Goal: Information Seeking & Learning: Learn about a topic

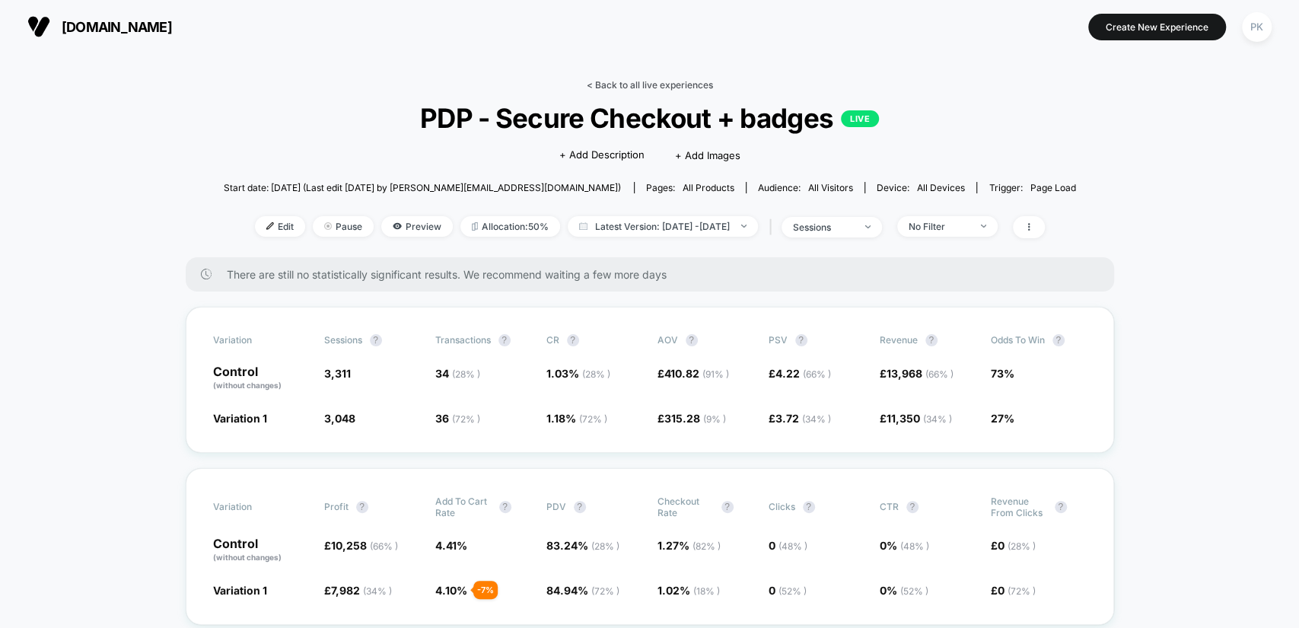
click at [678, 79] on link "< Back to all live experiences" at bounding box center [650, 84] width 126 height 11
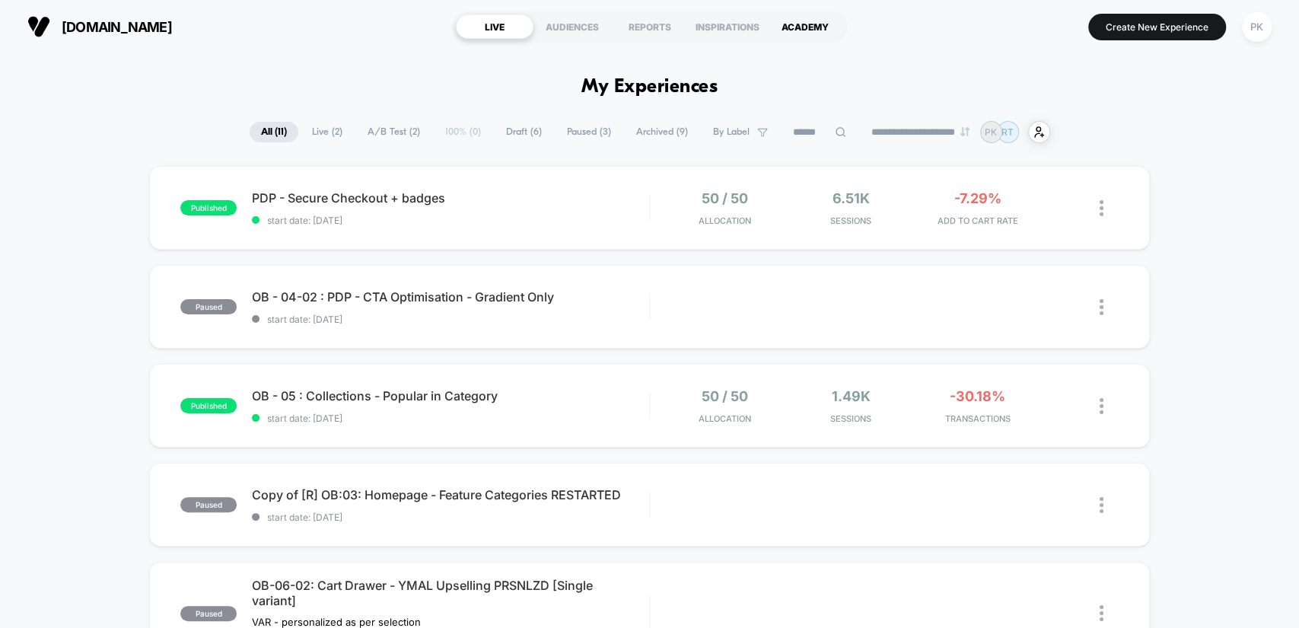
click at [798, 27] on div "ACADEMY" at bounding box center [806, 26] width 78 height 24
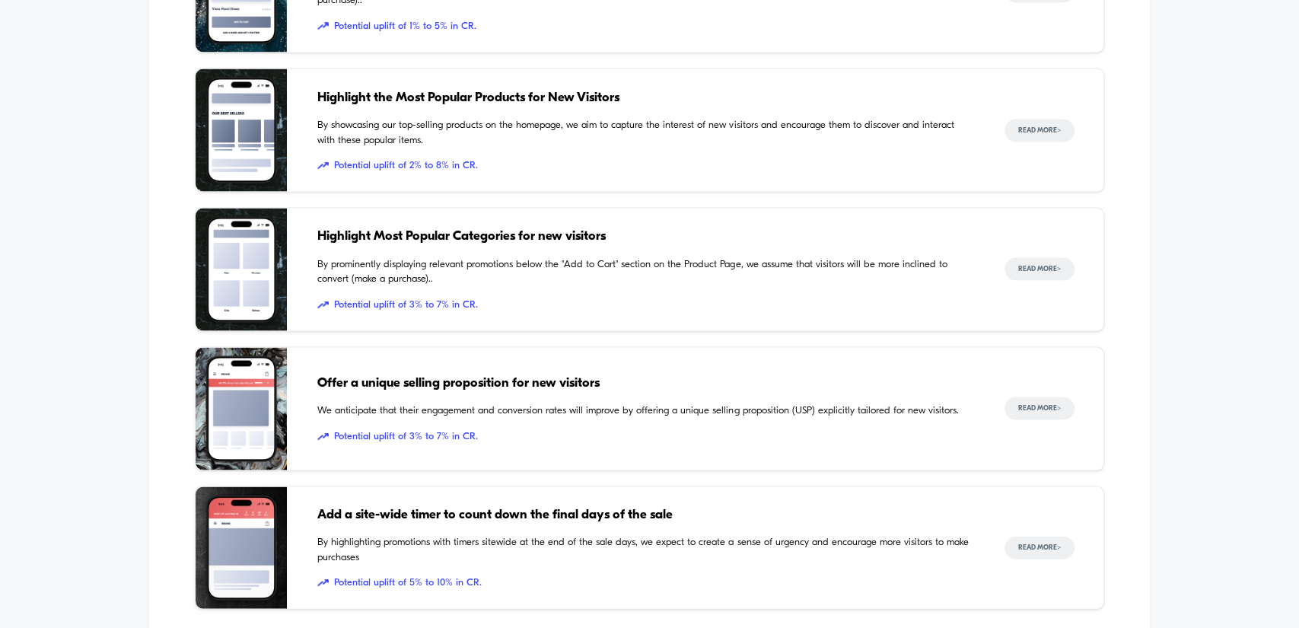
scroll to position [2083, 0]
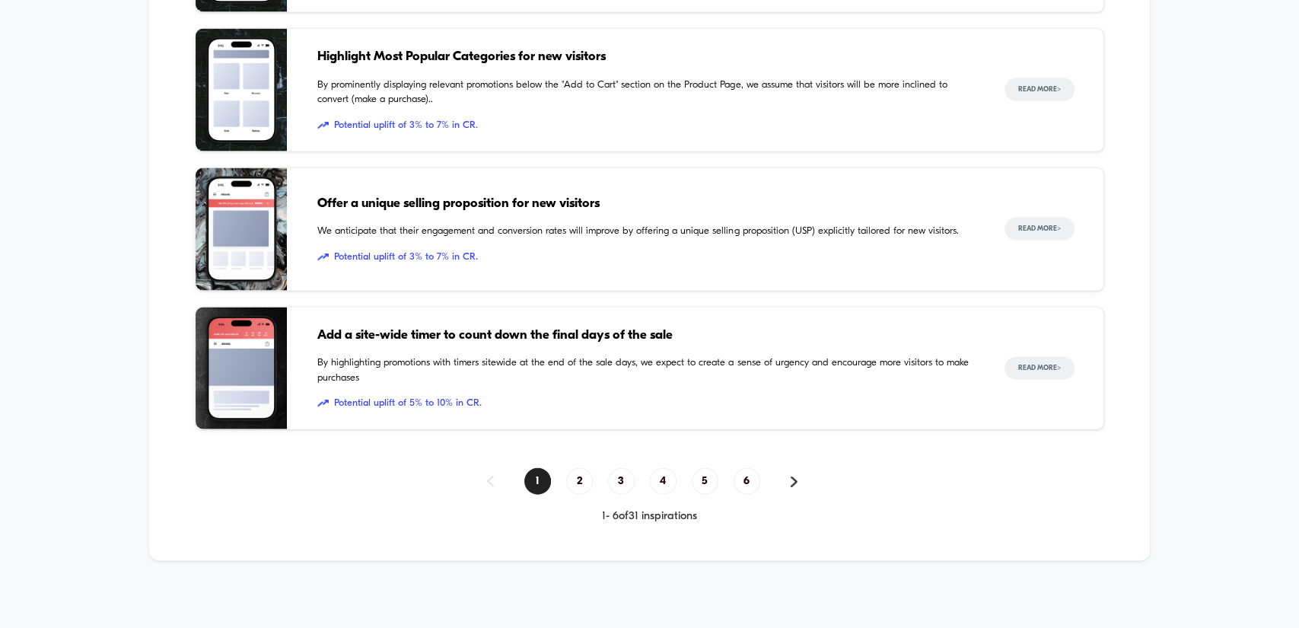
click at [673, 510] on div "1 - 6 of 31 inspirations" at bounding box center [649, 516] width 909 height 13
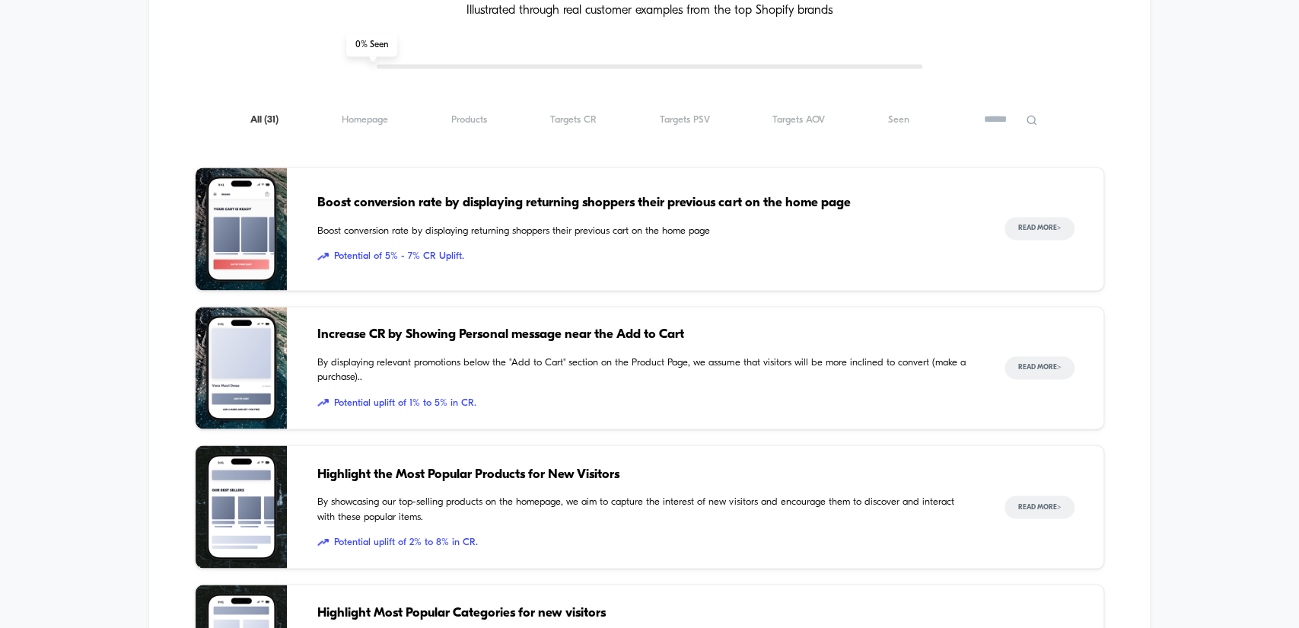
scroll to position [1492, 0]
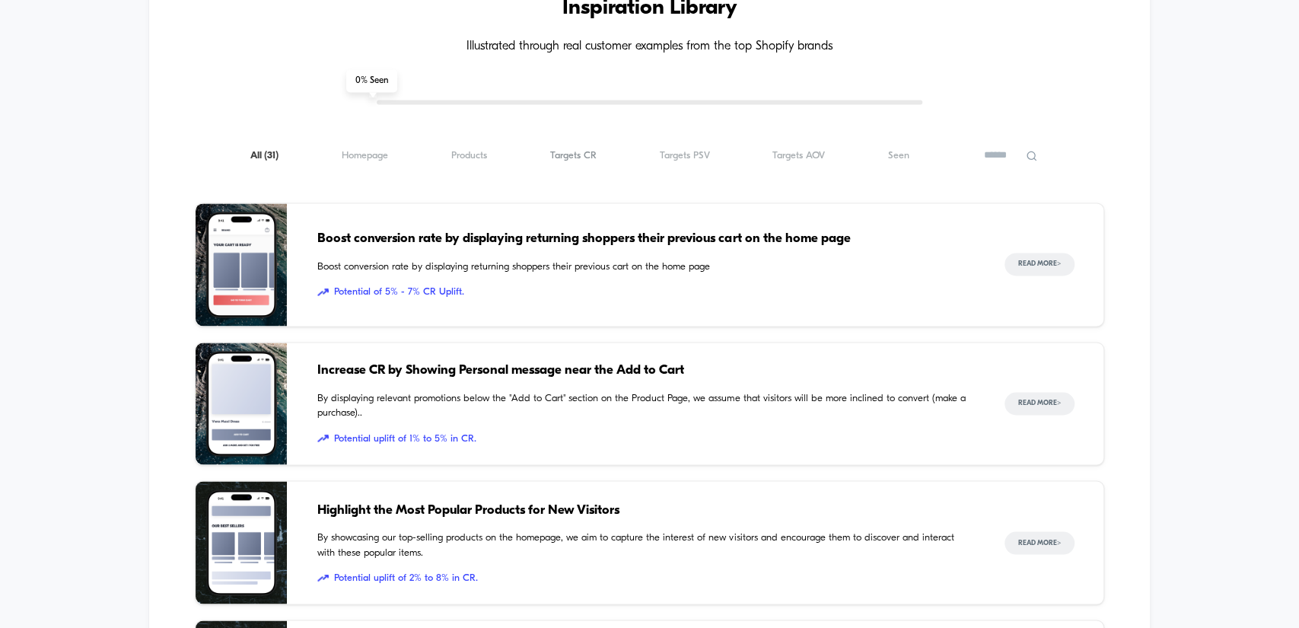
click at [573, 154] on span "Targets CR ( 31 )" at bounding box center [573, 155] width 46 height 11
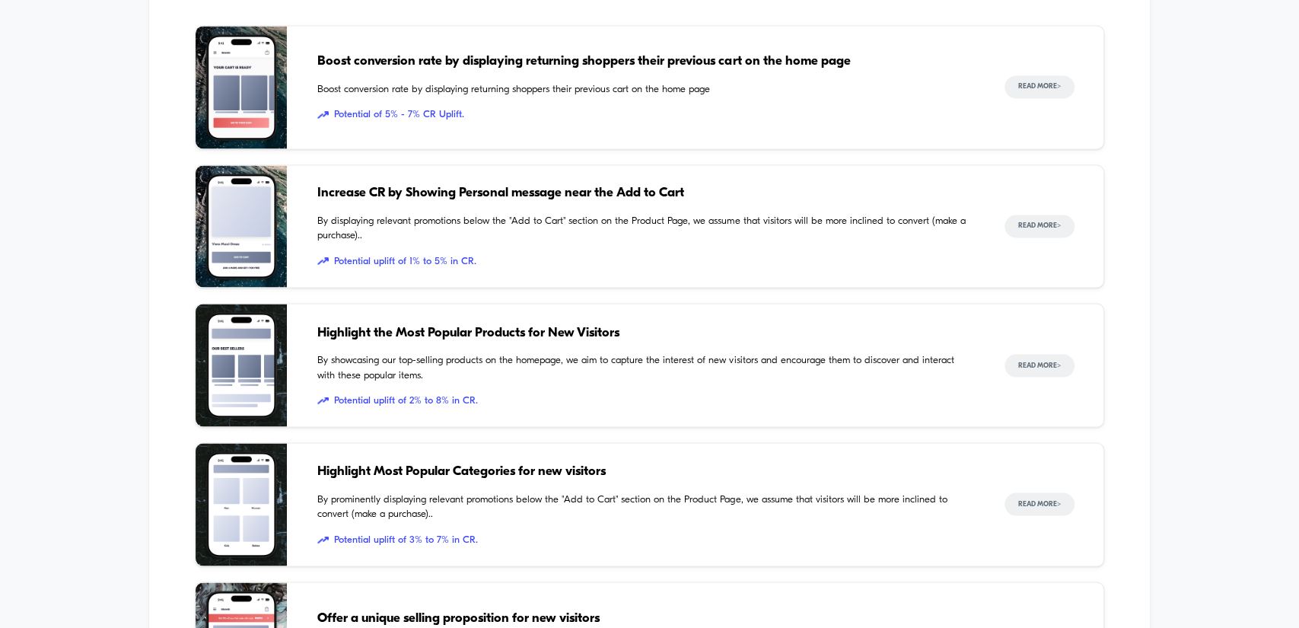
scroll to position [1689, 0]
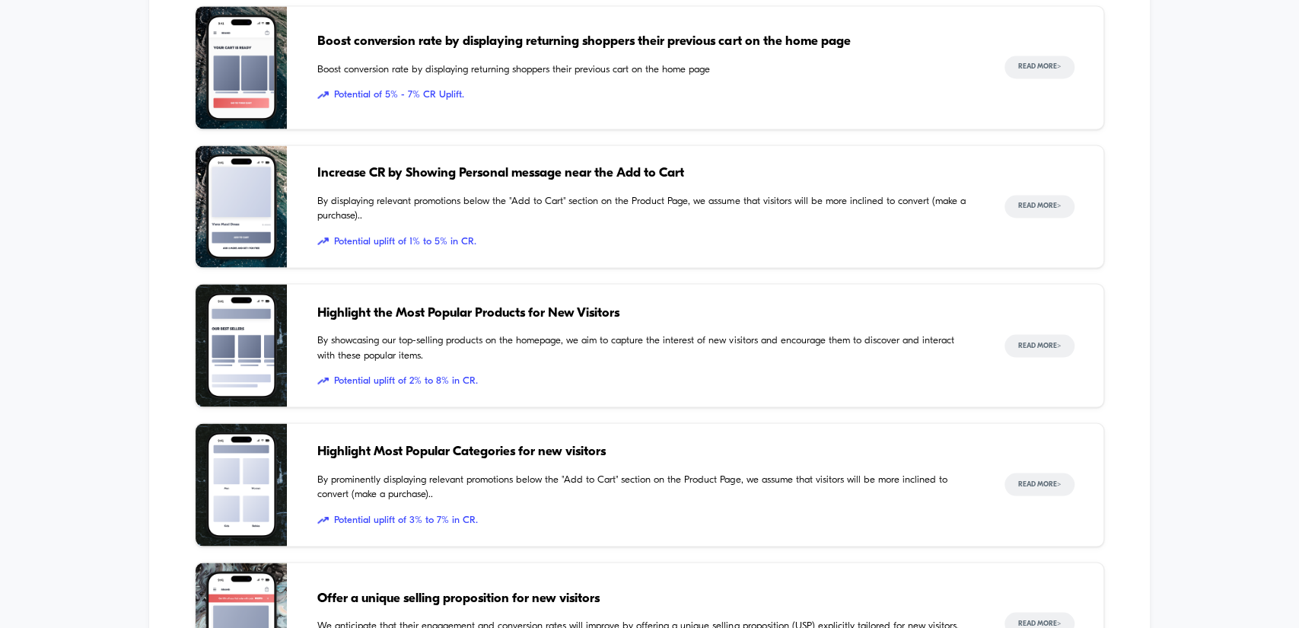
drag, startPoint x: 490, startPoint y: 169, endPoint x: 338, endPoint y: 171, distance: 152.3
click at [338, 171] on span "Increase CR by Showing Personal message near the Add to Cart" at bounding box center [645, 174] width 656 height 20
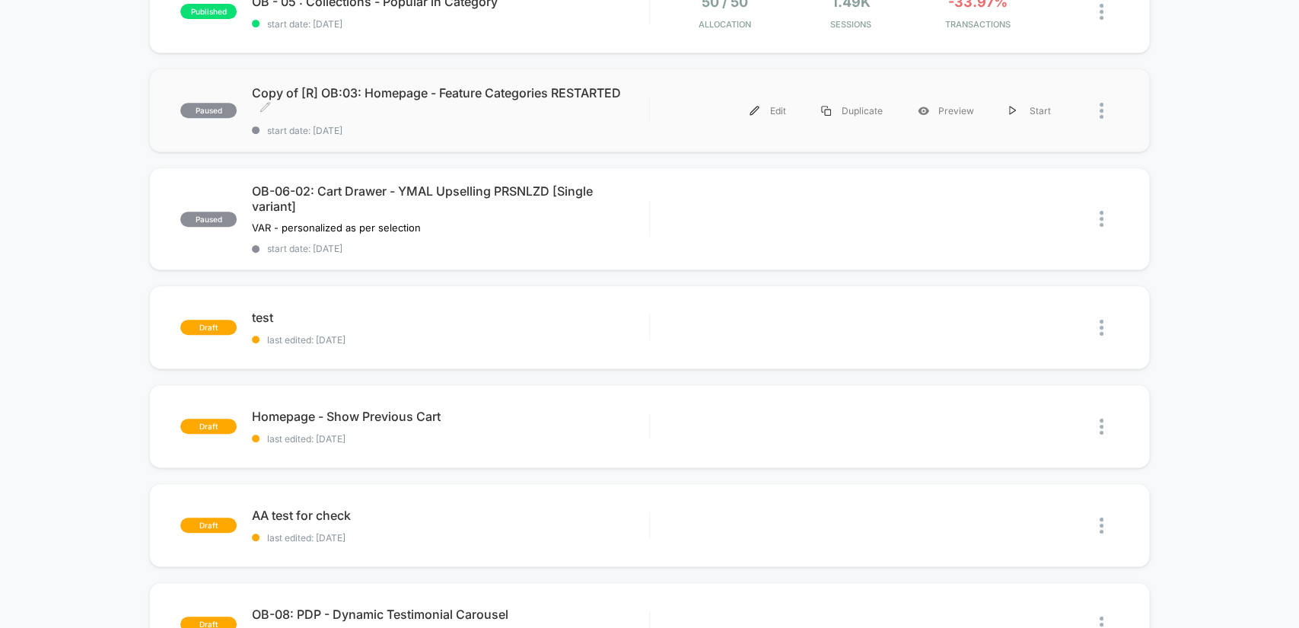
scroll to position [197, 0]
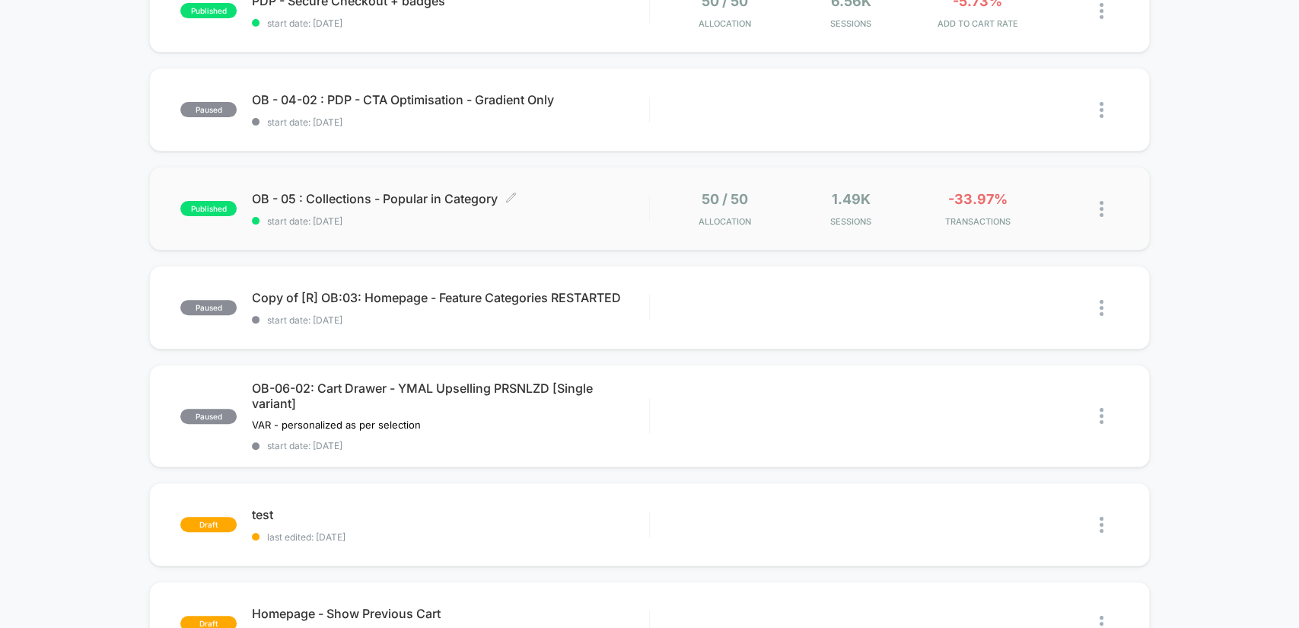
click at [437, 222] on span "start date: [DATE]" at bounding box center [450, 220] width 397 height 11
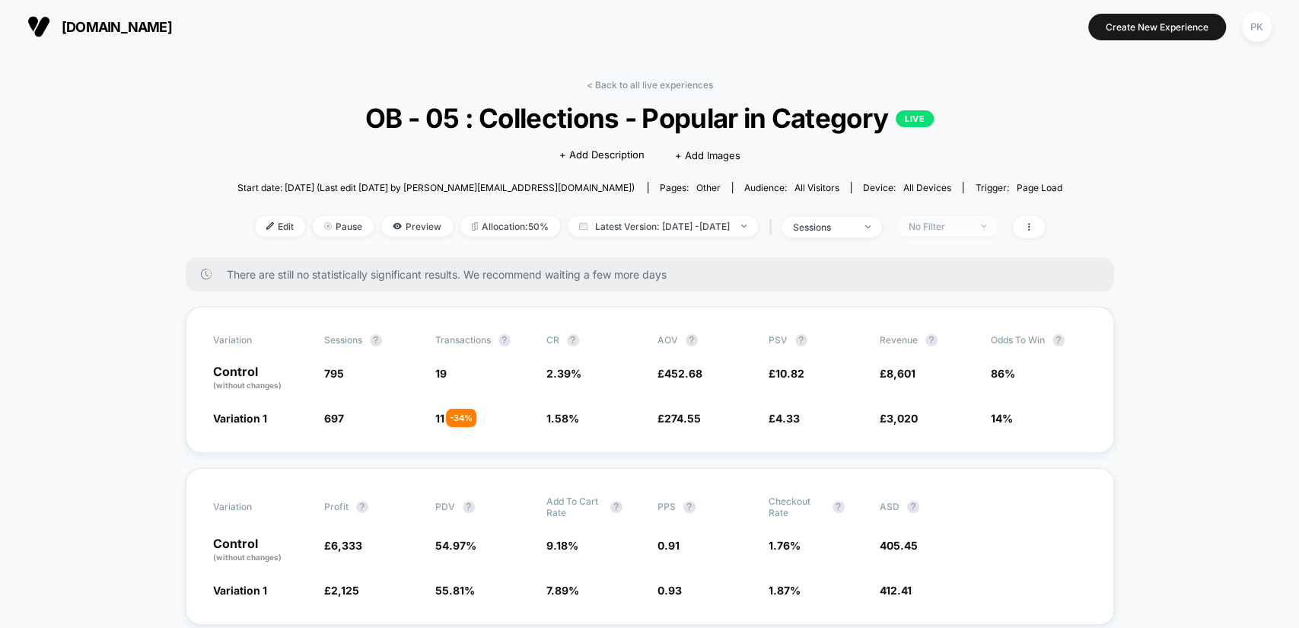
click at [939, 221] on div "No Filter" at bounding box center [939, 226] width 61 height 11
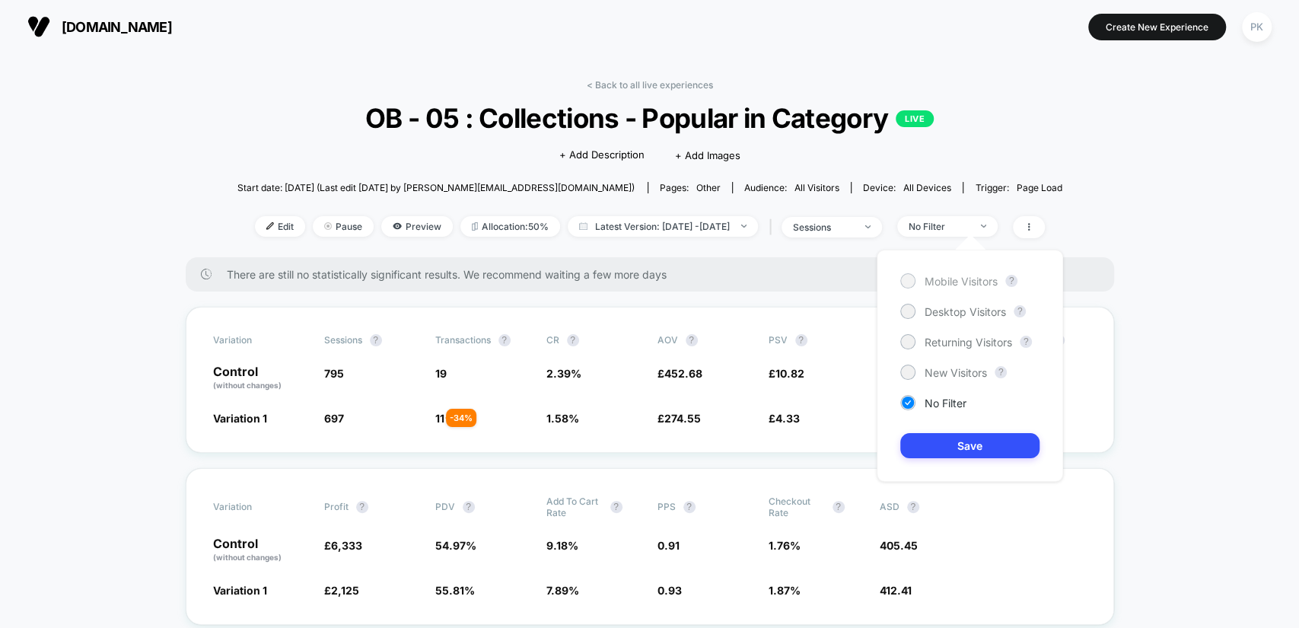
click at [958, 284] on span "Mobile Visitors" at bounding box center [961, 281] width 73 height 13
click at [954, 448] on button "Save" at bounding box center [970, 445] width 139 height 25
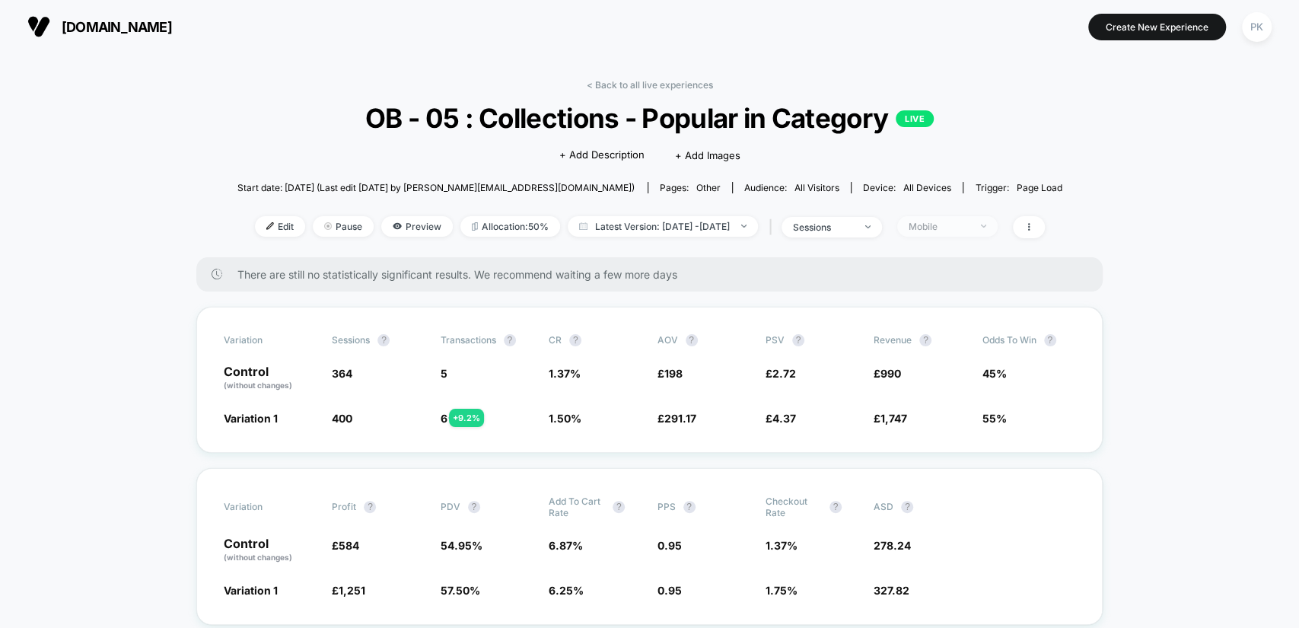
click at [970, 223] on div "Mobile" at bounding box center [939, 226] width 61 height 11
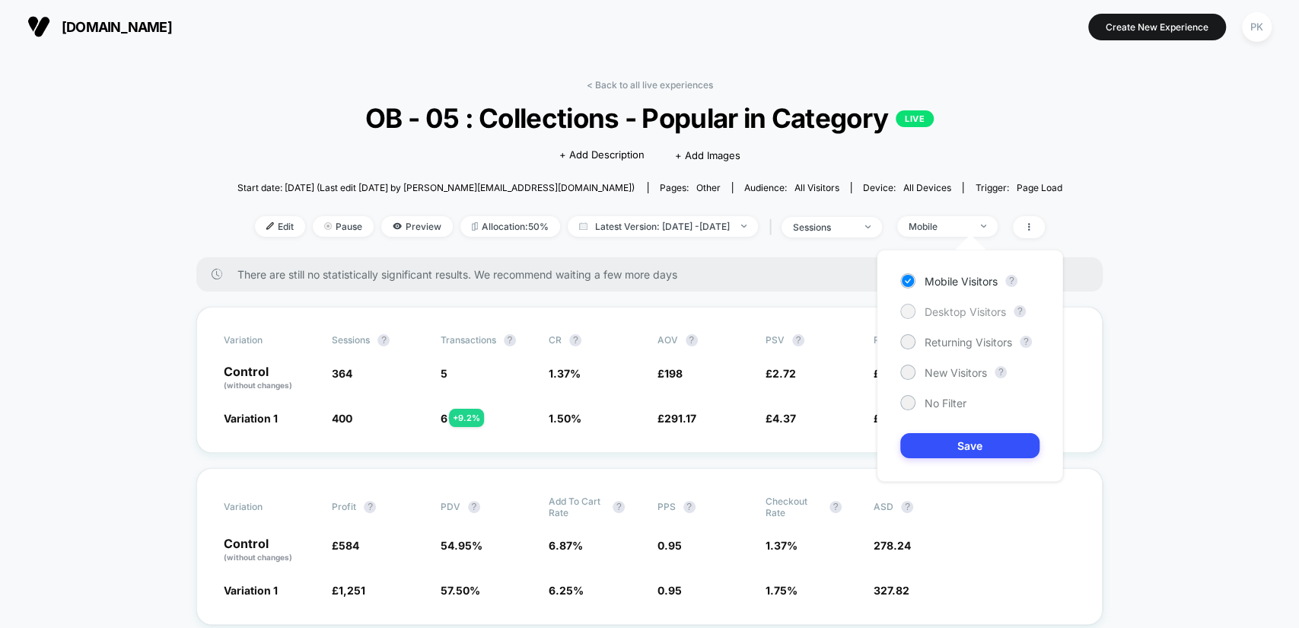
click at [958, 308] on span "Desktop Visitors" at bounding box center [965, 311] width 81 height 13
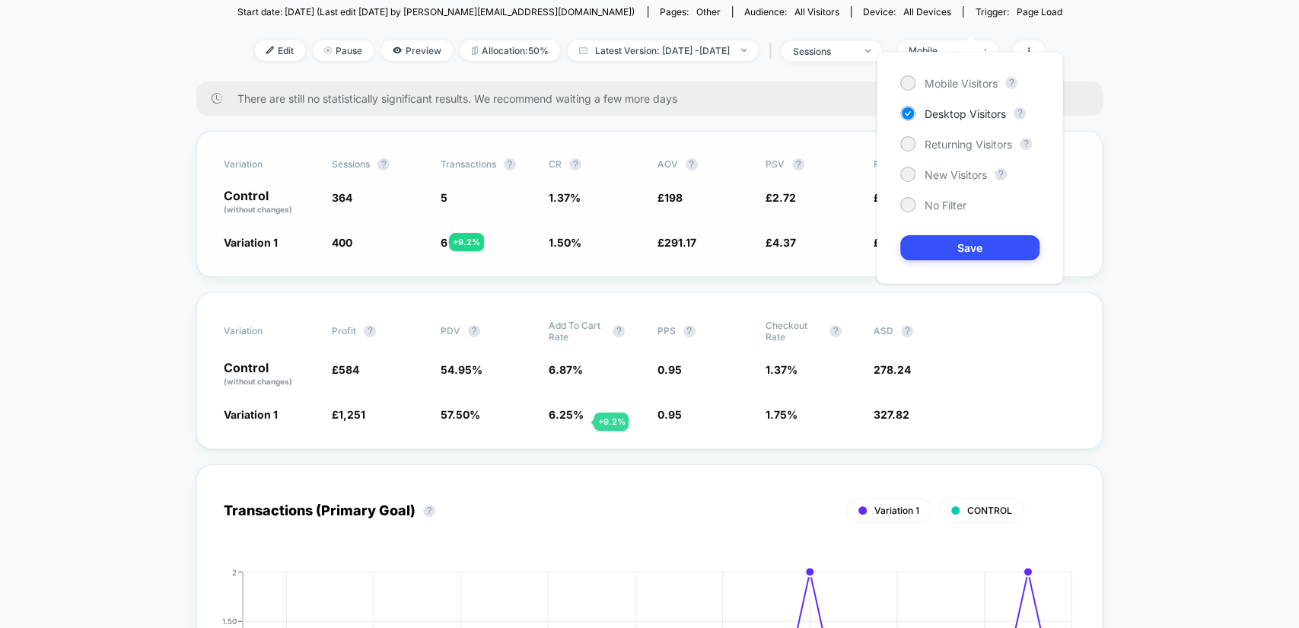
scroll to position [197, 0]
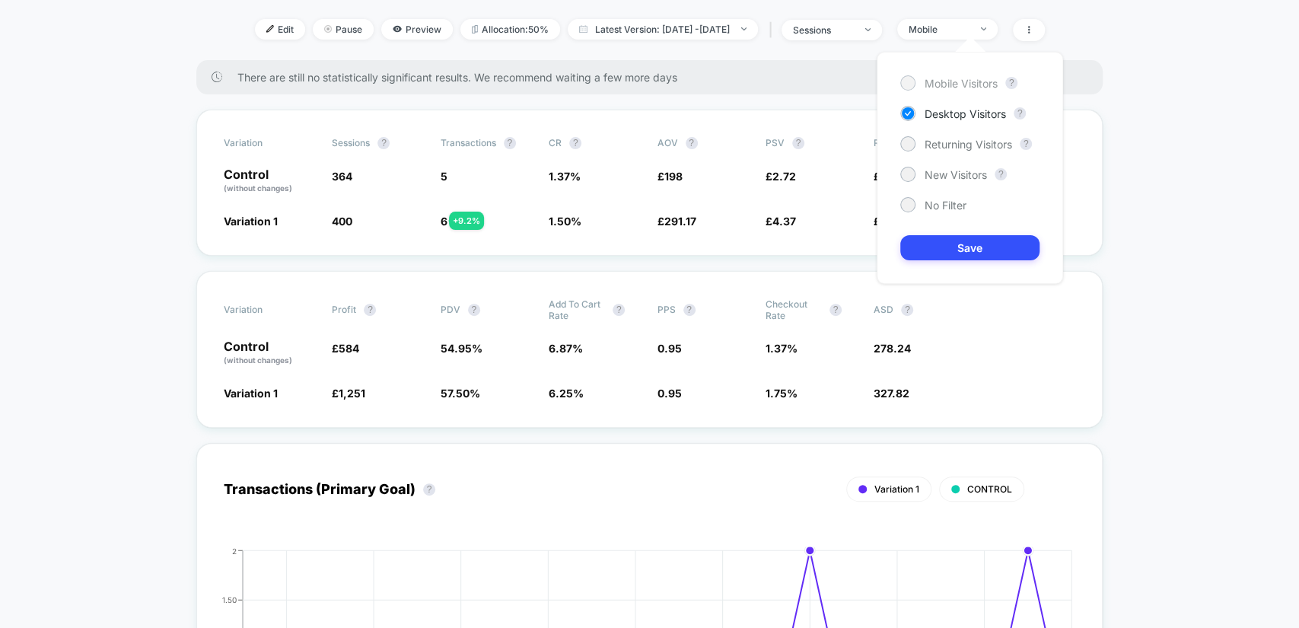
click at [960, 89] on span "Mobile Visitors" at bounding box center [961, 83] width 73 height 13
click at [1015, 243] on button "Save" at bounding box center [970, 247] width 139 height 25
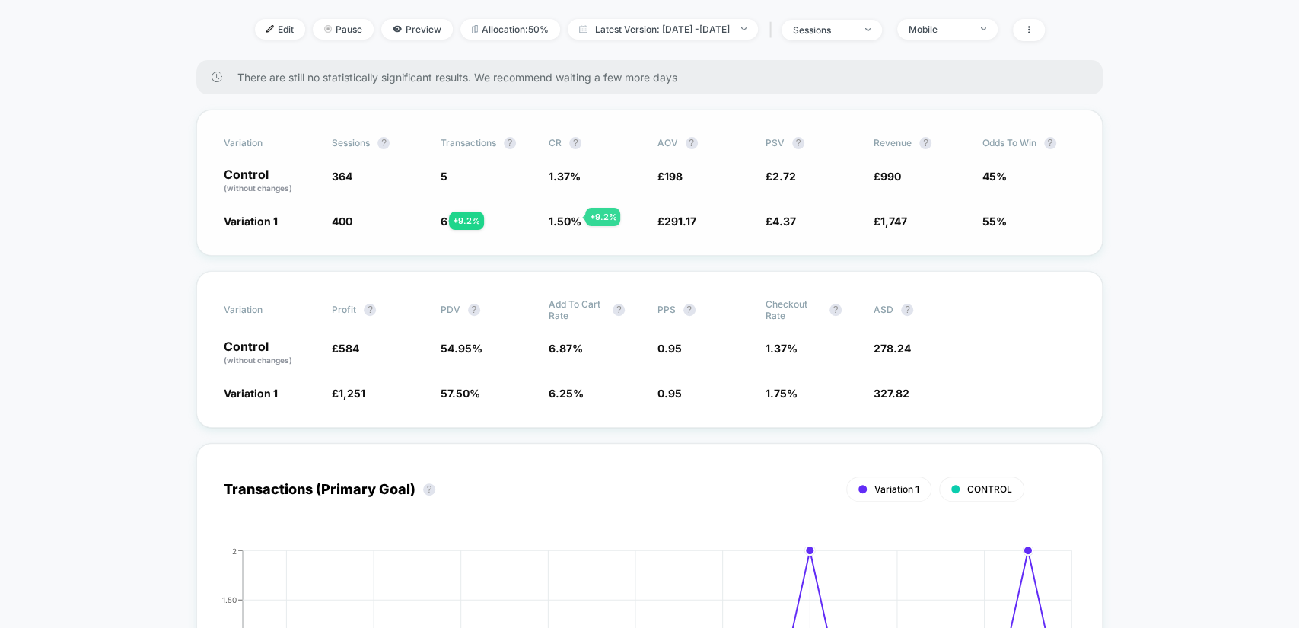
scroll to position [0, 0]
